Goal: Transaction & Acquisition: Purchase product/service

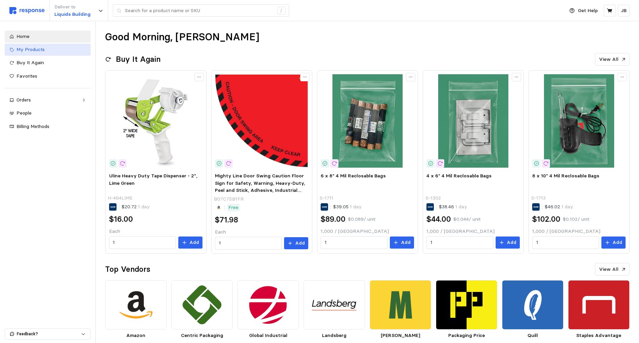
click at [45, 51] on div "My Products" at bounding box center [50, 49] width 69 height 7
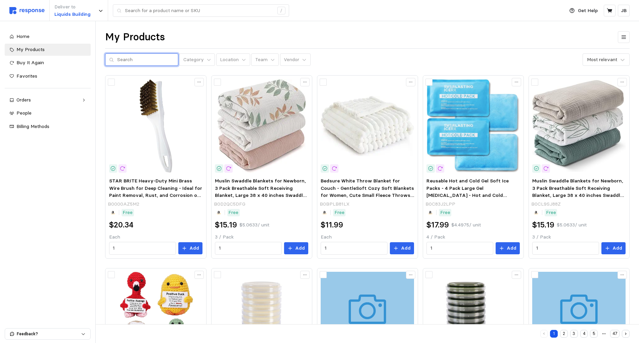
click at [131, 62] on input "text" at bounding box center [145, 60] width 57 height 12
type input "binders"
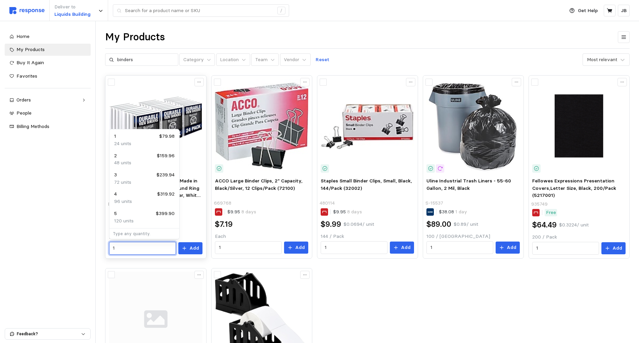
click at [126, 251] on input "1" at bounding box center [142, 248] width 59 height 12
type input "2"
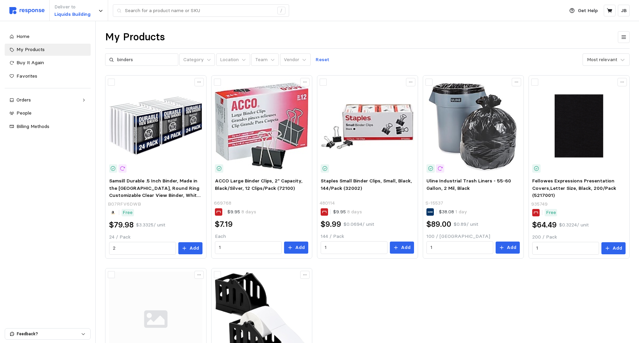
click at [0, 287] on div "Home My Products Buy It Again Favorites Orders Needs Review Processing Complete…" at bounding box center [47, 181] width 95 height 321
click at [187, 246] on icon at bounding box center [184, 248] width 5 height 5
click at [383, 309] on div "Samsill Durable .5 Inch Binder, Made in the [GEOGRAPHIC_DATA], Round Ring Custo…" at bounding box center [367, 262] width 524 height 375
click at [616, 11] on div "Get Help 1 JB" at bounding box center [597, 10] width 64 height 13
click at [615, 11] on div "Get Help 1 JB" at bounding box center [597, 10] width 64 height 13
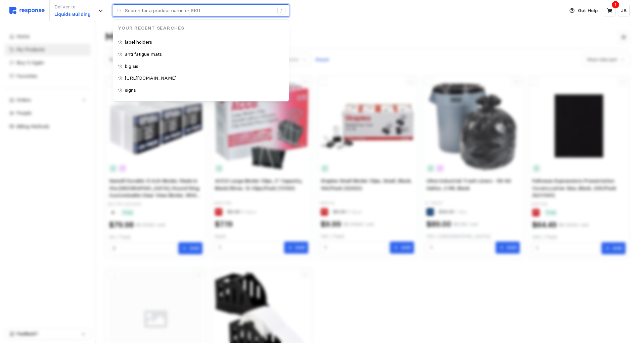
click at [137, 8] on input "text" at bounding box center [199, 11] width 149 height 12
type input "[URL][DOMAIN_NAME]"
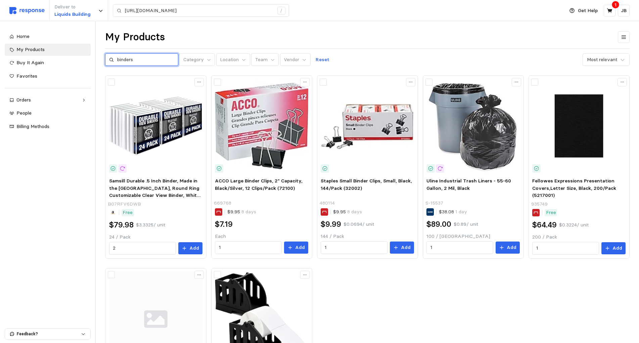
click at [157, 63] on input "binders" at bounding box center [145, 60] width 57 height 12
drag, startPoint x: 157, startPoint y: 60, endPoint x: 104, endPoint y: 63, distance: 53.1
click at [117, 63] on input "binders" at bounding box center [145, 60] width 57 height 12
type input "pink post-its"
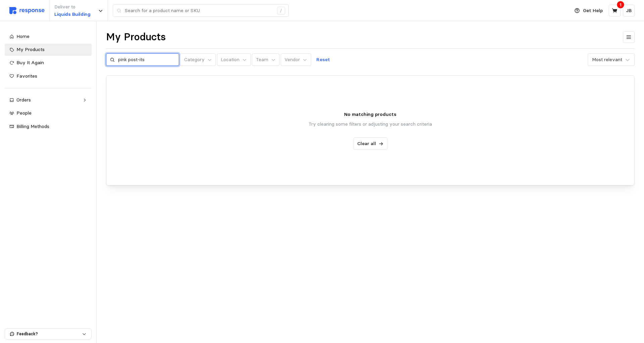
drag, startPoint x: 158, startPoint y: 62, endPoint x: 30, endPoint y: 60, distance: 128.2
click at [118, 60] on input "pink post-its" at bounding box center [146, 60] width 57 height 12
click at [617, 17] on div "Get Help 1 JB" at bounding box center [603, 10] width 64 height 13
click at [617, 15] on button at bounding box center [615, 11] width 12 height 12
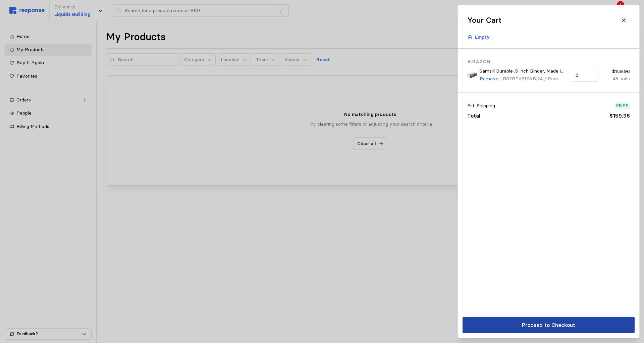
click at [564, 328] on p "Proceed to Checkout" at bounding box center [548, 324] width 53 height 8
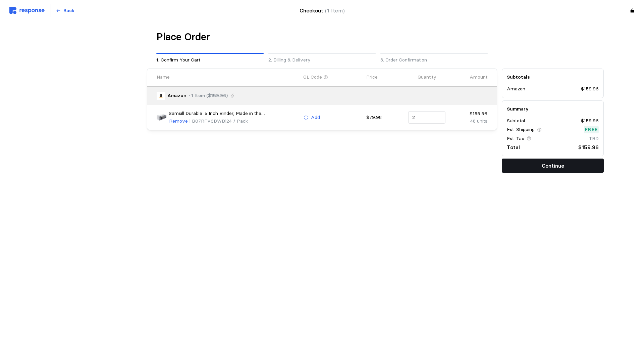
click at [549, 169] on p "Continue" at bounding box center [553, 165] width 22 height 8
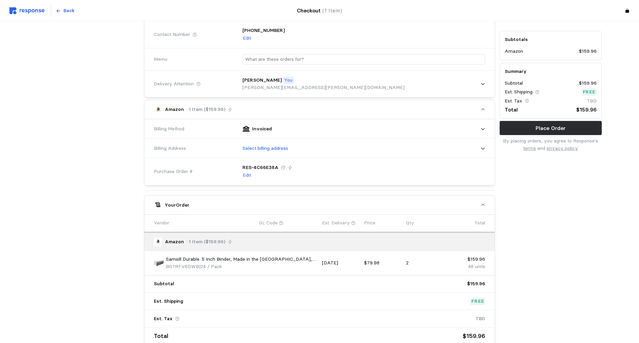
scroll to position [103, 0]
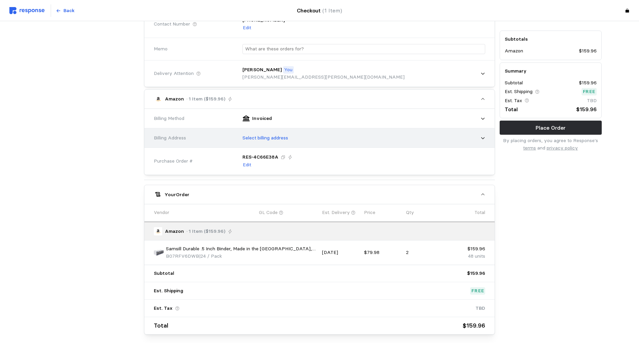
click at [480, 140] on icon at bounding box center [482, 138] width 5 height 5
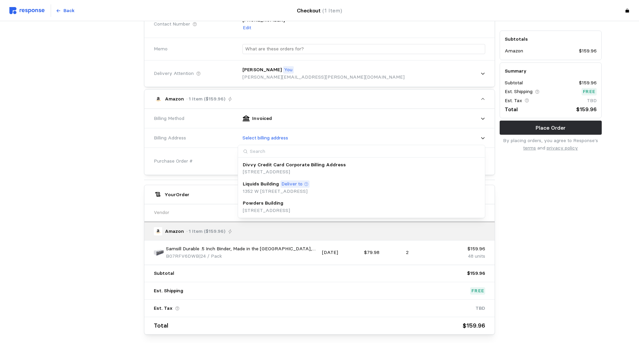
click at [256, 210] on p "[STREET_ADDRESS]" at bounding box center [266, 210] width 47 height 7
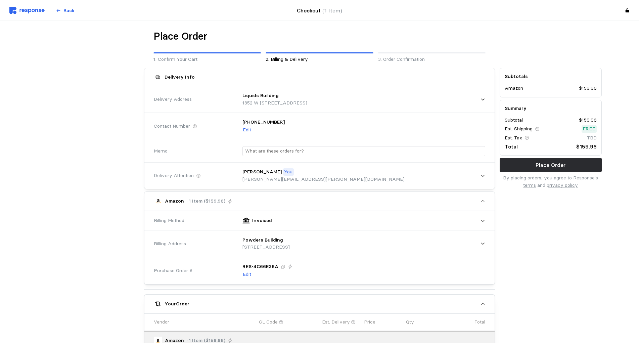
scroll to position [0, 0]
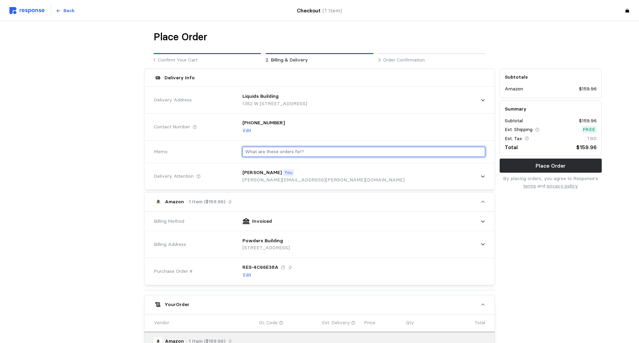
click at [346, 152] on input "text" at bounding box center [363, 152] width 237 height 10
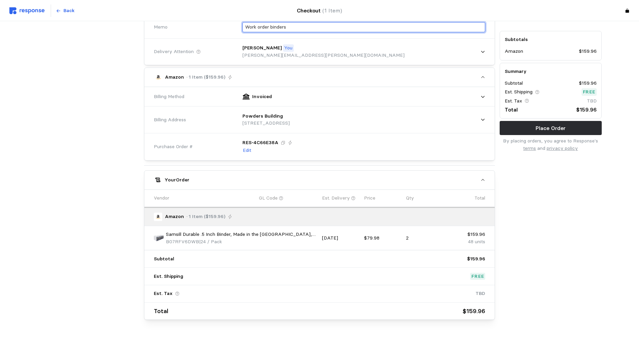
scroll to position [139, 0]
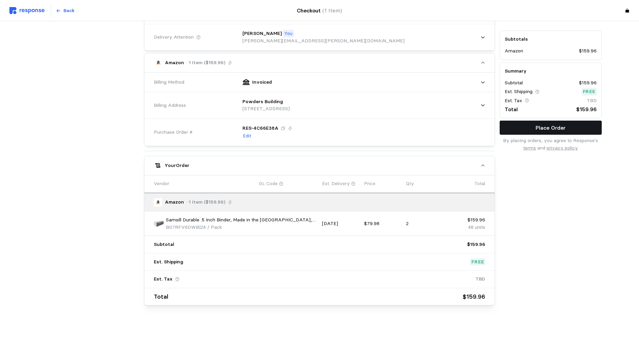
type input "Work order binders"
click at [564, 128] on p "Place Order" at bounding box center [550, 127] width 30 height 8
